Goal: Information Seeking & Learning: Learn about a topic

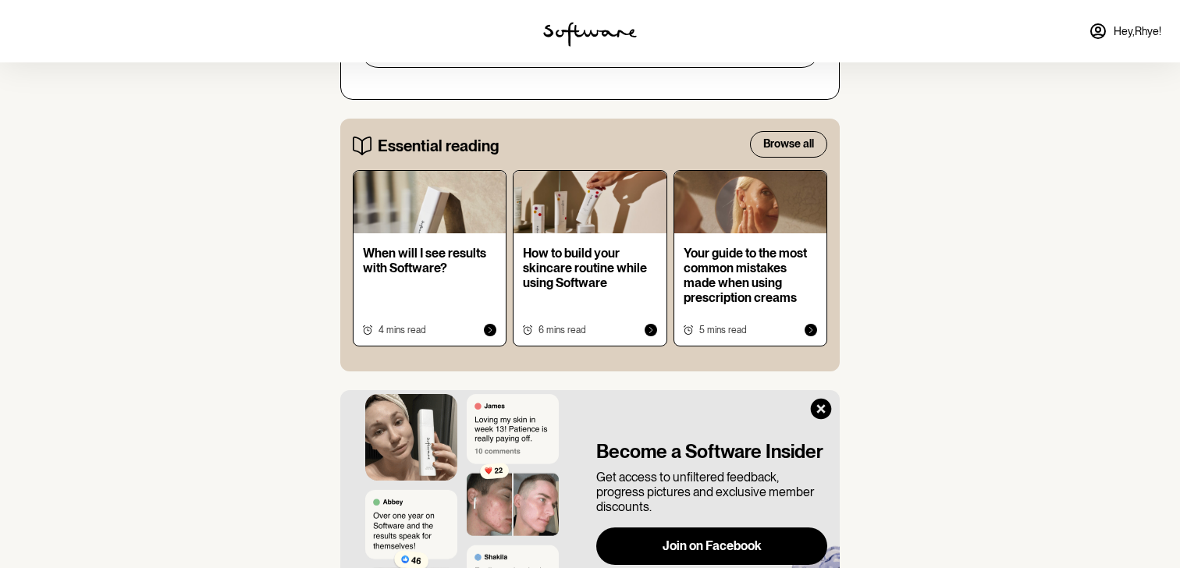
scroll to position [993, 0]
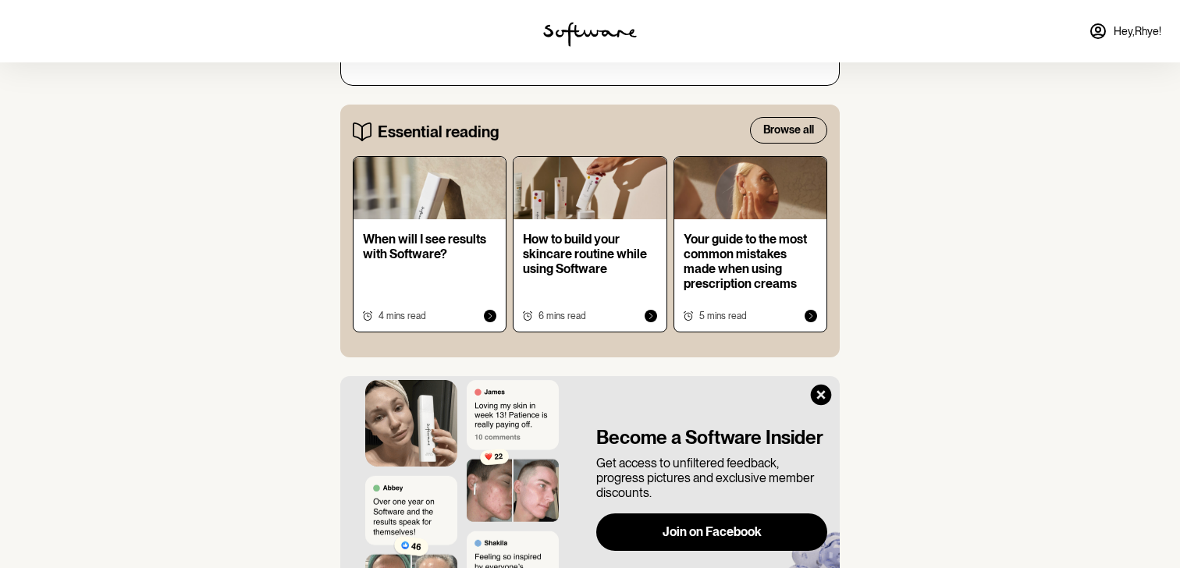
click at [433, 234] on p "When will I see results with Software?" at bounding box center [429, 247] width 133 height 30
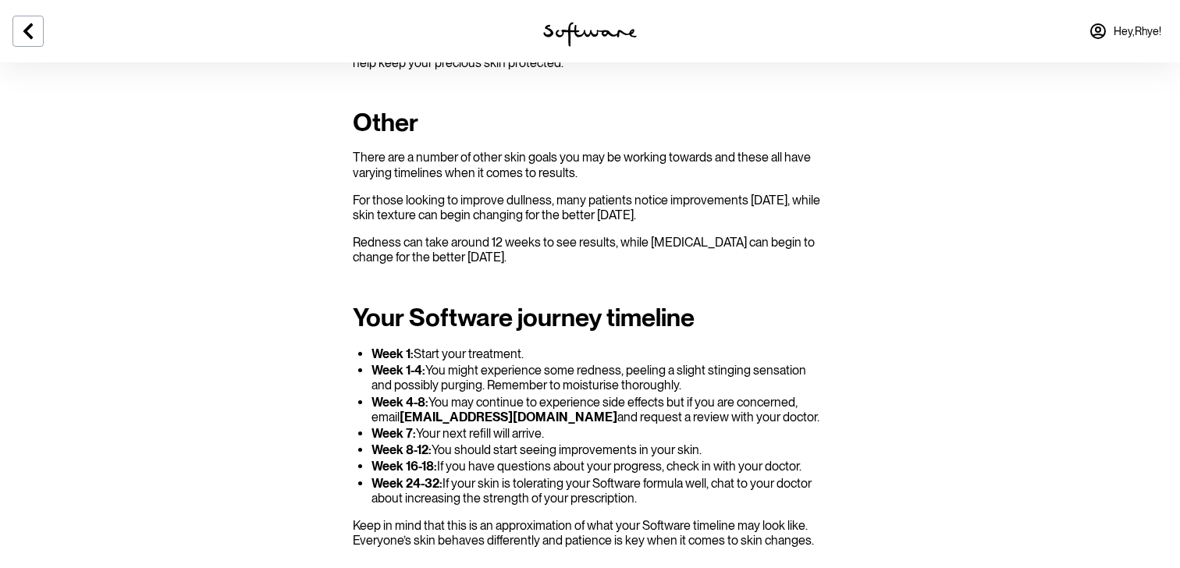
scroll to position [1482, 0]
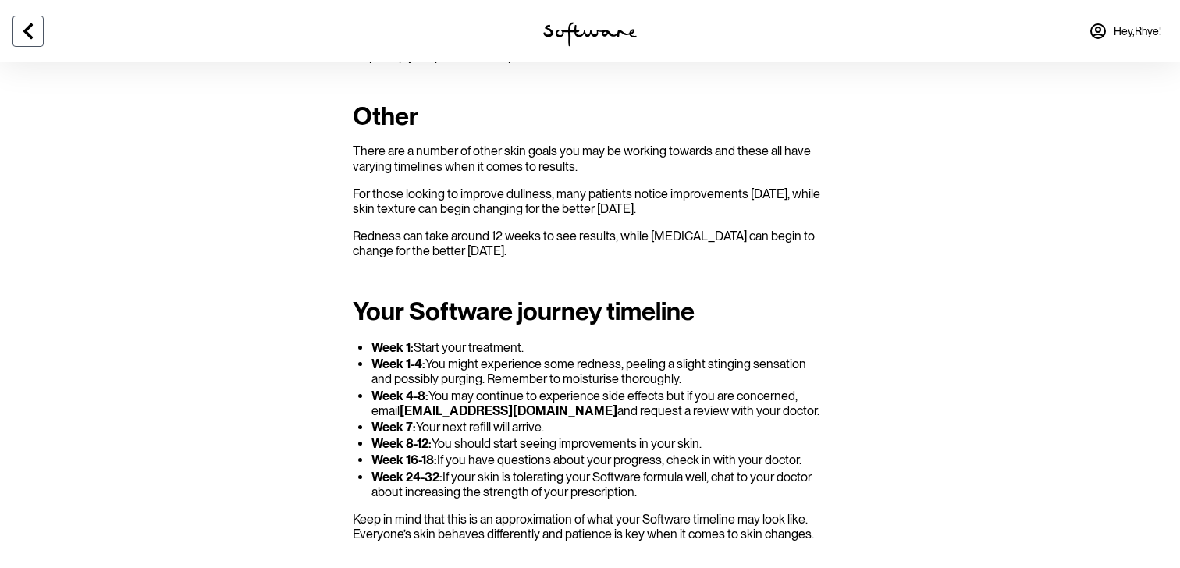
click at [35, 30] on icon at bounding box center [28, 31] width 19 height 19
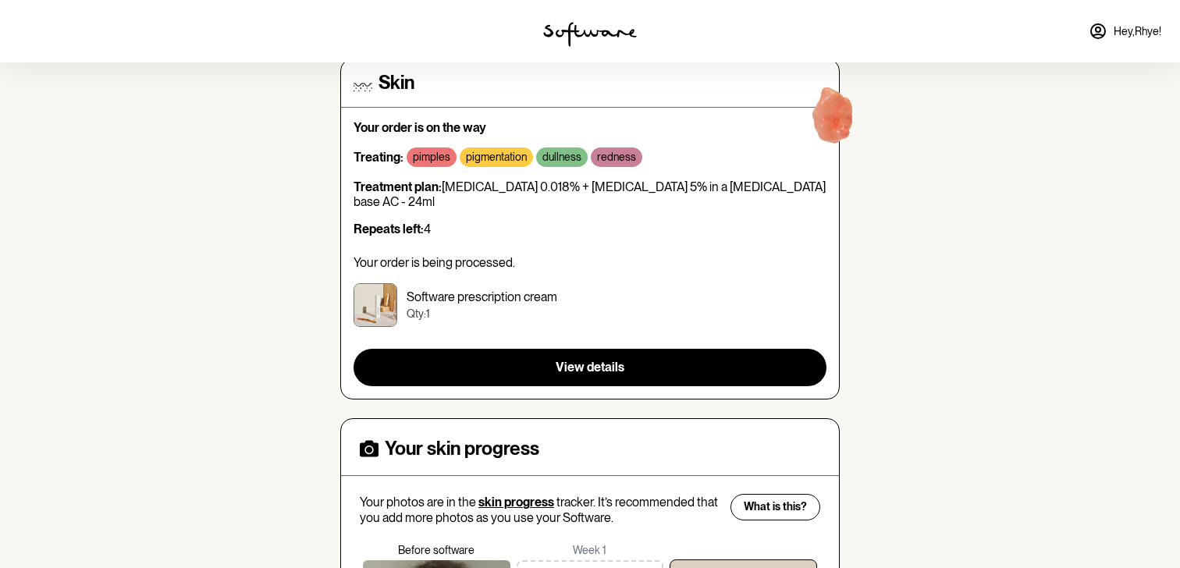
scroll to position [253, 0]
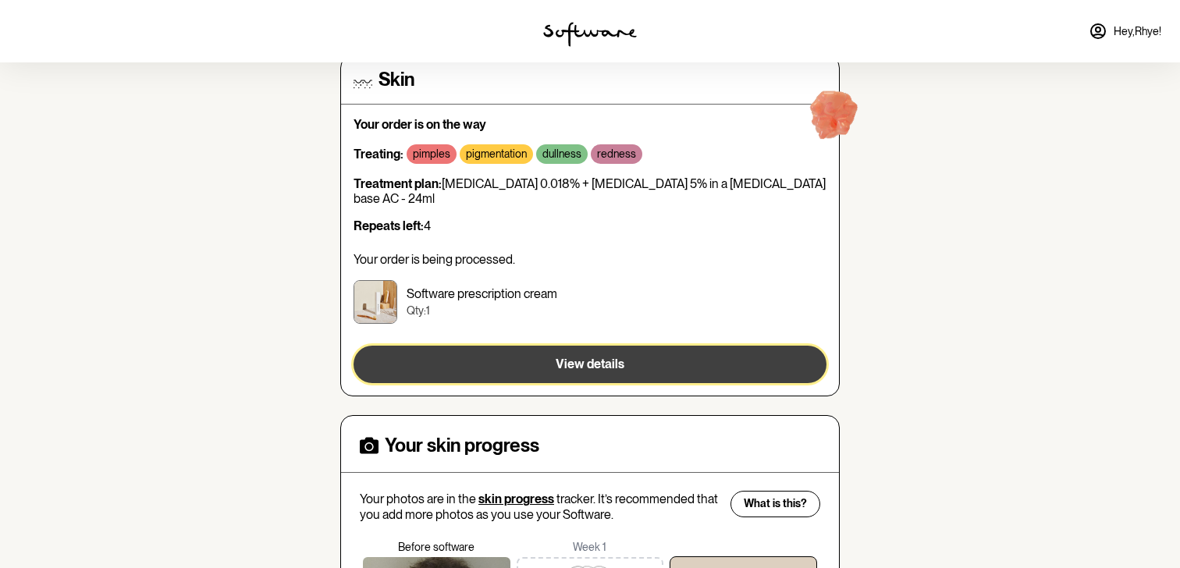
click at [469, 346] on button "View details" at bounding box center [589, 364] width 473 height 37
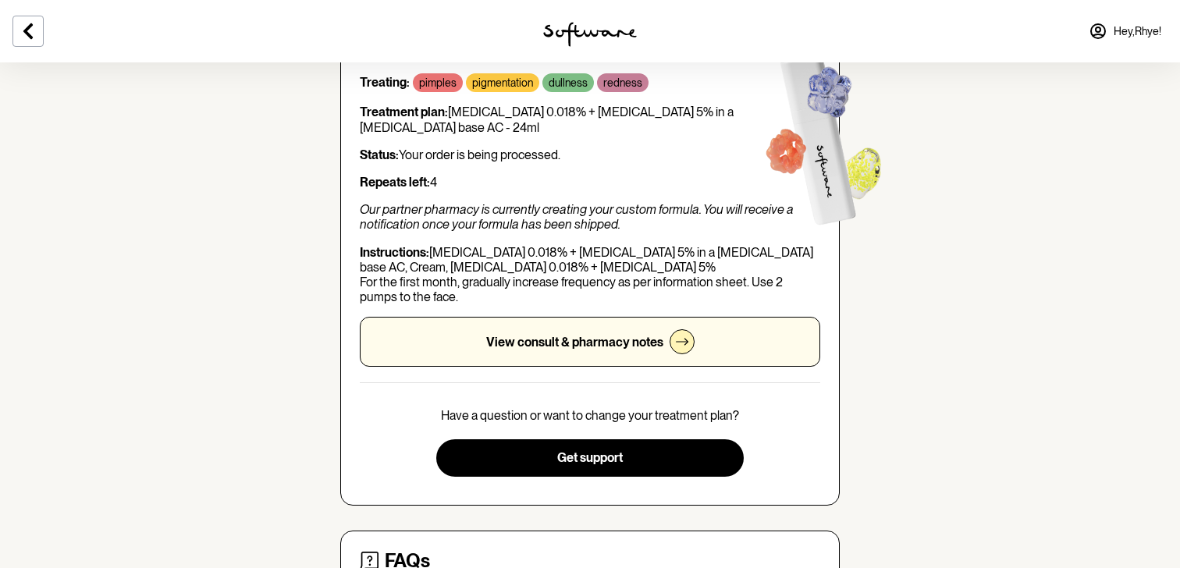
scroll to position [151, 0]
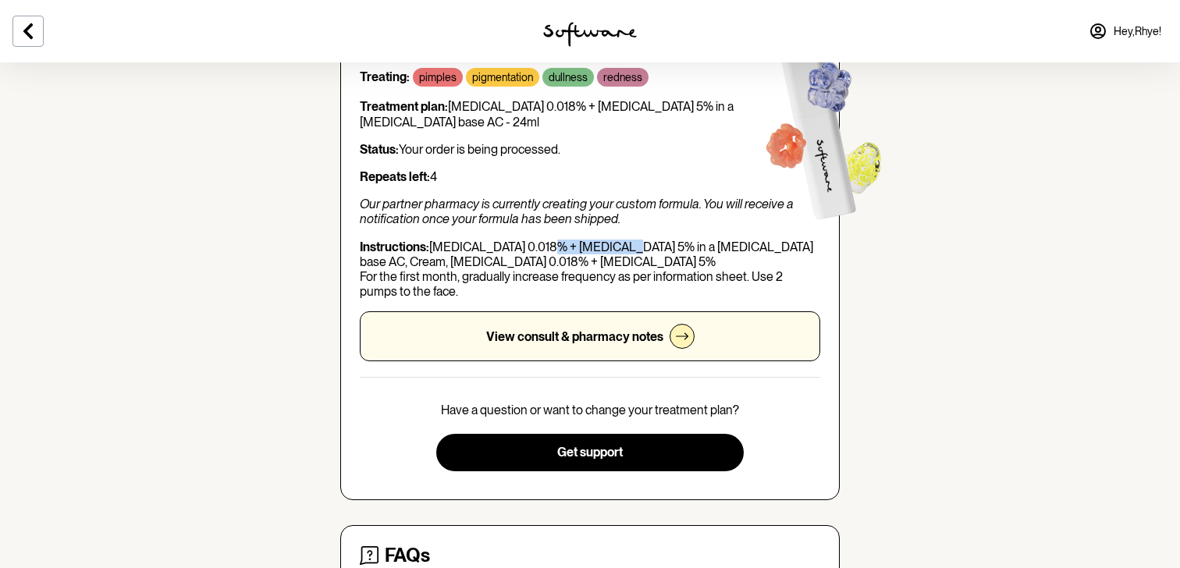
drag, startPoint x: 537, startPoint y: 247, endPoint x: 613, endPoint y: 251, distance: 76.6
click at [613, 251] on p "Instructions: [MEDICAL_DATA] 0.018% + [MEDICAL_DATA] 5% in a [MEDICAL_DATA] bas…" at bounding box center [590, 270] width 460 height 60
click at [612, 250] on p "Instructions: [MEDICAL_DATA] 0.018% + [MEDICAL_DATA] 5% in a [MEDICAL_DATA] bas…" at bounding box center [590, 270] width 460 height 60
drag, startPoint x: 614, startPoint y: 248, endPoint x: 531, endPoint y: 249, distance: 82.7
click at [531, 249] on p "Instructions: [MEDICAL_DATA] 0.018% + [MEDICAL_DATA] 5% in a [MEDICAL_DATA] bas…" at bounding box center [590, 270] width 460 height 60
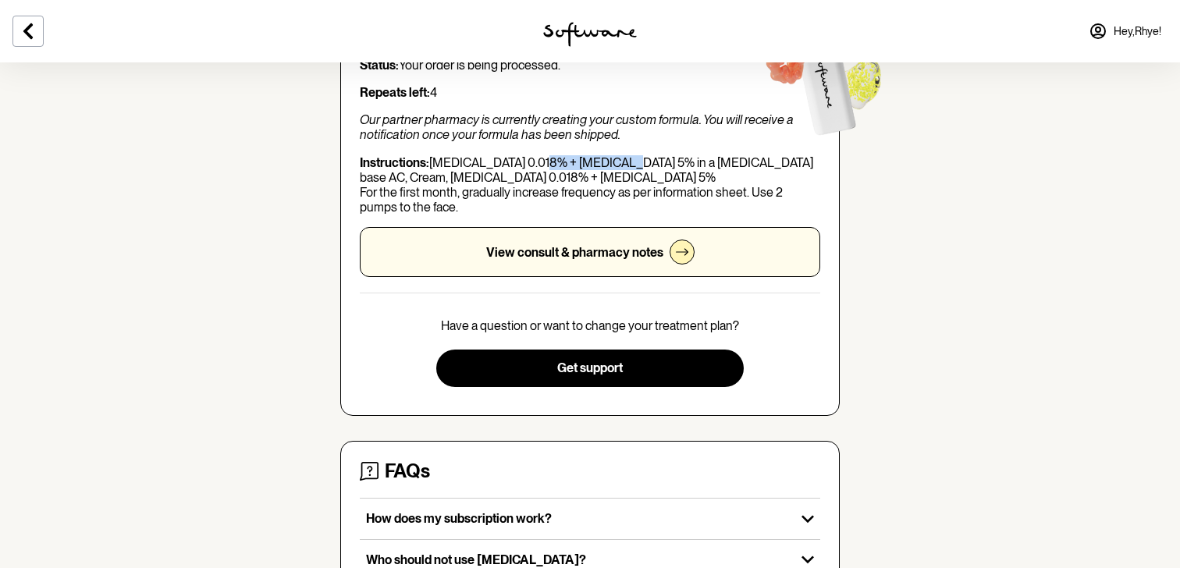
scroll to position [166, 0]
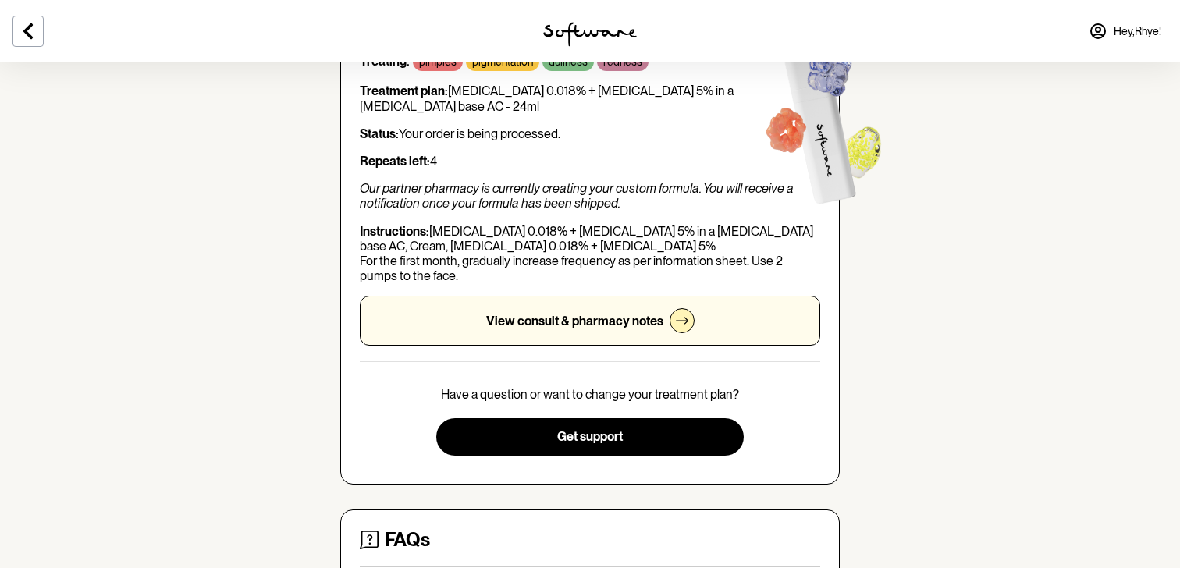
drag, startPoint x: 630, startPoint y: 242, endPoint x: 619, endPoint y: 236, distance: 13.3
click at [630, 242] on p "Instructions: [MEDICAL_DATA] 0.018% + [MEDICAL_DATA] 5% in a [MEDICAL_DATA] bas…" at bounding box center [590, 254] width 460 height 60
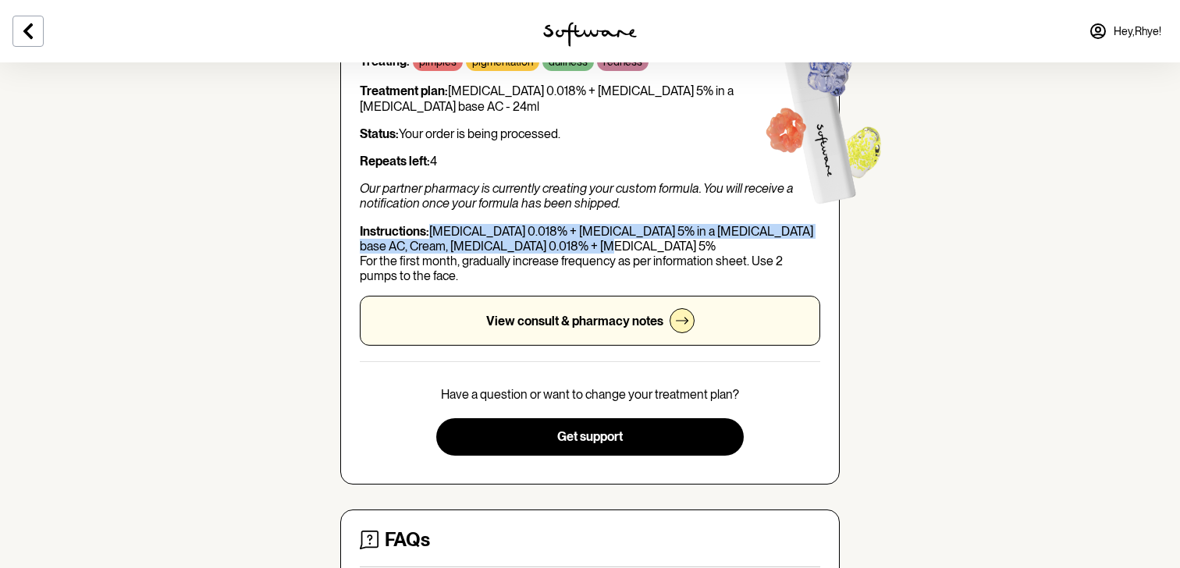
drag, startPoint x: 467, startPoint y: 234, endPoint x: 432, endPoint y: 230, distance: 35.3
click at [431, 231] on p "Instructions: [MEDICAL_DATA] 0.018% + [MEDICAL_DATA] 5% in a [MEDICAL_DATA] bas…" at bounding box center [590, 254] width 460 height 60
copy p "[MEDICAL_DATA] 0.018% + [MEDICAL_DATA] 5% in a [MEDICAL_DATA] base AC, Cream, […"
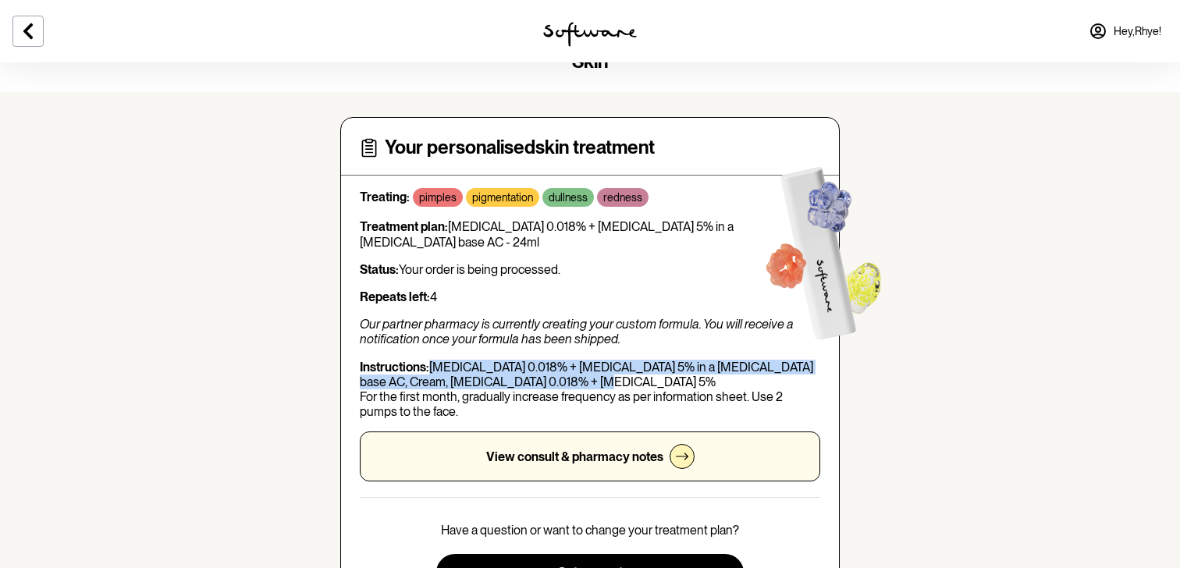
scroll to position [0, 0]
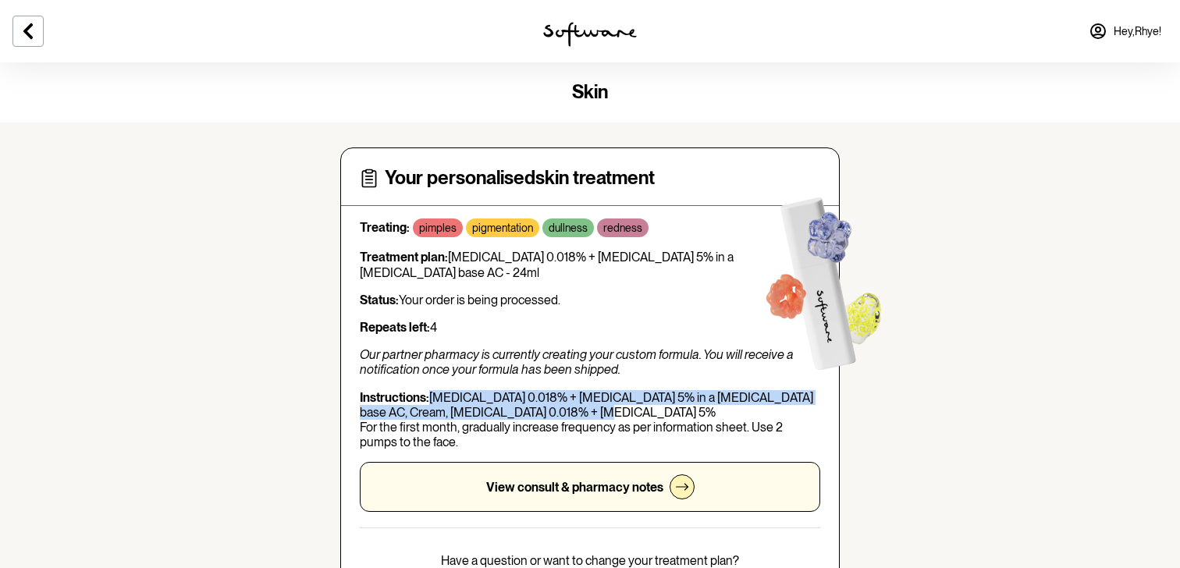
click at [25, 23] on icon at bounding box center [28, 31] width 19 height 19
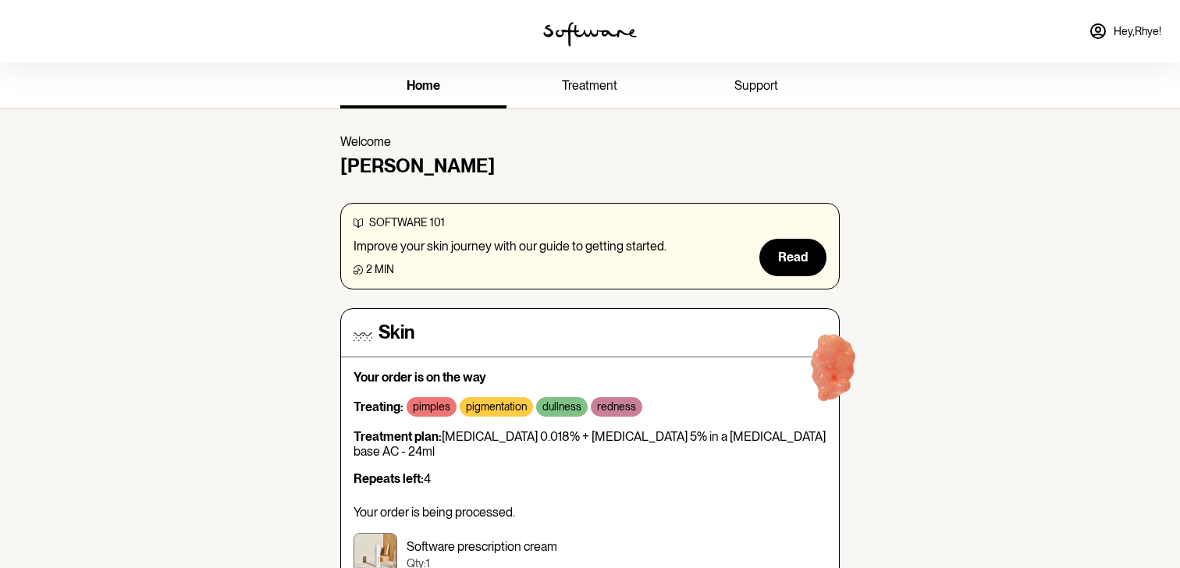
click at [552, 87] on link "treatment" at bounding box center [589, 87] width 166 height 43
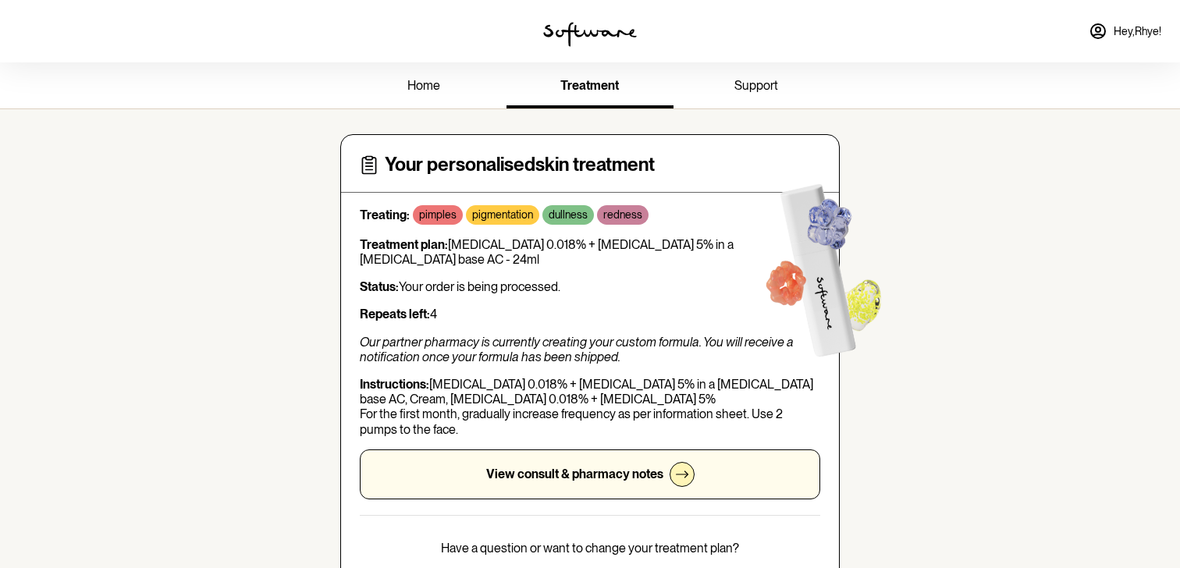
click at [707, 87] on link "support" at bounding box center [756, 87] width 166 height 43
